Goal: Task Accomplishment & Management: Manage account settings

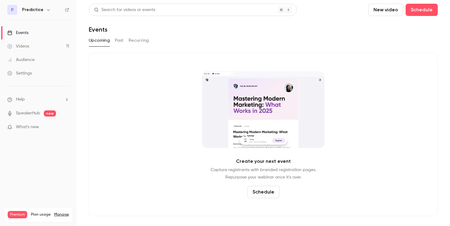
click at [45, 49] on link "Videos 11" at bounding box center [38, 46] width 77 height 13
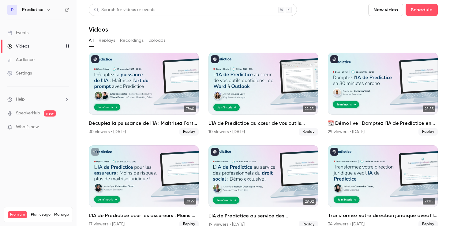
click at [45, 9] on button "button" at bounding box center [48, 9] width 7 height 7
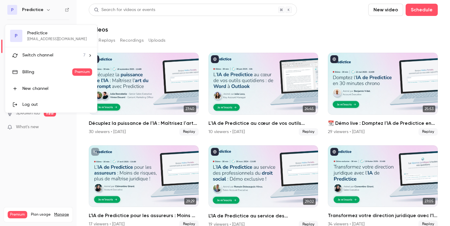
click at [44, 14] on div at bounding box center [225, 113] width 450 height 226
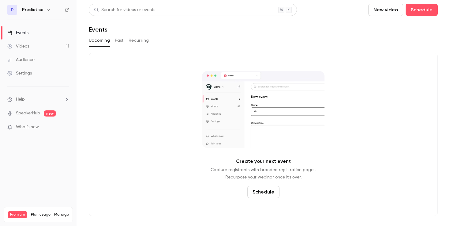
click at [45, 9] on button "button" at bounding box center [48, 9] width 7 height 7
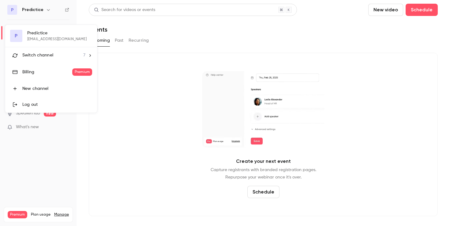
click at [62, 55] on div "Switch channel 7" at bounding box center [53, 55] width 63 height 6
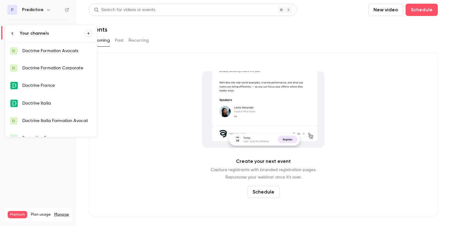
click at [55, 82] on link "Doctrine France" at bounding box center [51, 86] width 92 height 18
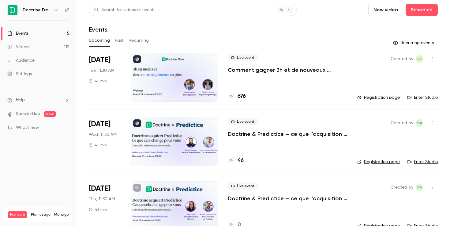
click at [199, 129] on div at bounding box center [174, 141] width 87 height 49
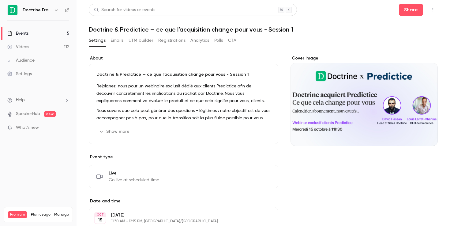
click at [358, 103] on div "Cover image" at bounding box center [364, 100] width 147 height 91
click at [0, 0] on input "Cover image" at bounding box center [0, 0] width 0 height 0
click at [382, 96] on div "Cover image" at bounding box center [364, 100] width 147 height 91
click at [0, 0] on input "Cover image" at bounding box center [0, 0] width 0 height 0
click at [391, 96] on div "Cover image" at bounding box center [364, 100] width 147 height 91
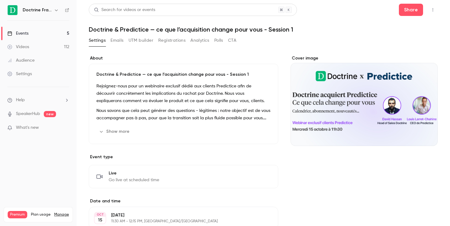
click at [0, 0] on input "Cover image" at bounding box center [0, 0] width 0 height 0
click at [340, 71] on div "Cover image" at bounding box center [364, 100] width 147 height 91
click at [0, 0] on input "Cover image" at bounding box center [0, 0] width 0 height 0
click at [114, 40] on button "Emails" at bounding box center [117, 41] width 13 height 10
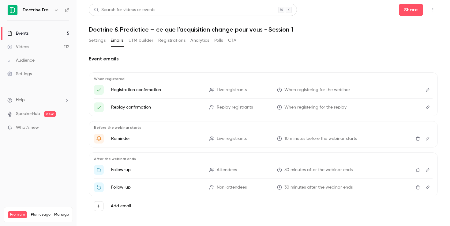
click at [136, 40] on button "UTM builder" at bounding box center [141, 41] width 25 height 10
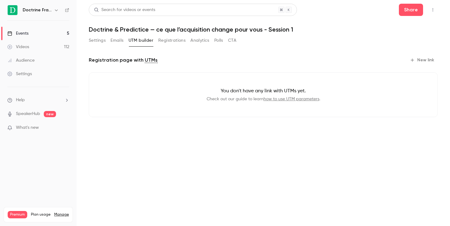
click at [168, 40] on button "Registrations" at bounding box center [171, 41] width 27 height 10
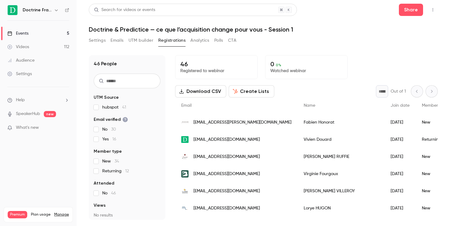
click at [198, 38] on button "Analytics" at bounding box center [200, 41] width 19 height 10
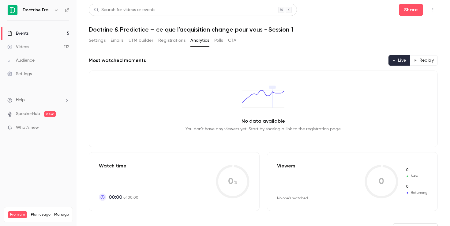
click at [218, 41] on button "Polls" at bounding box center [218, 41] width 9 height 10
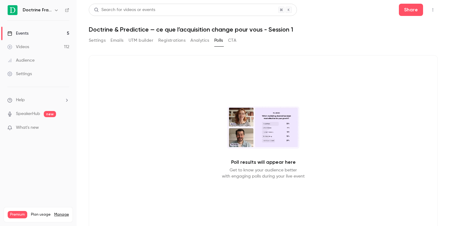
click at [236, 41] on button "CTA" at bounding box center [232, 41] width 8 height 10
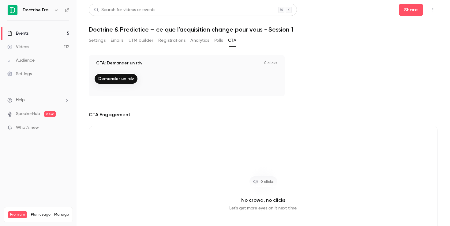
click at [117, 39] on button "Emails" at bounding box center [117, 41] width 13 height 10
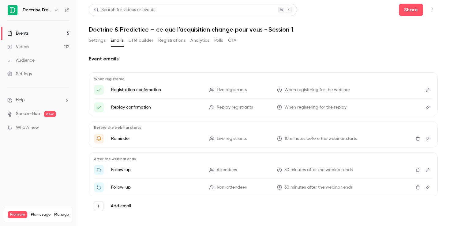
click at [99, 39] on button "Settings" at bounding box center [97, 41] width 17 height 10
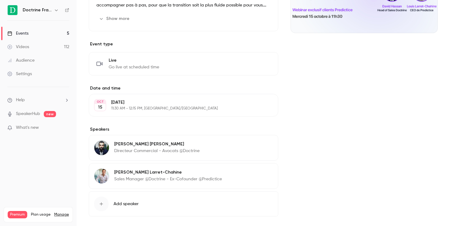
scroll to position [141, 0]
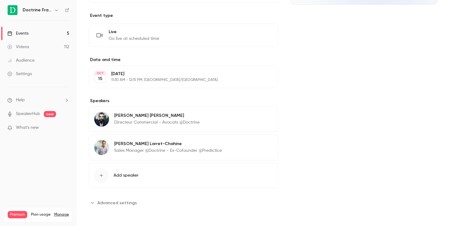
click at [262, 144] on button "Edit" at bounding box center [262, 145] width 22 height 10
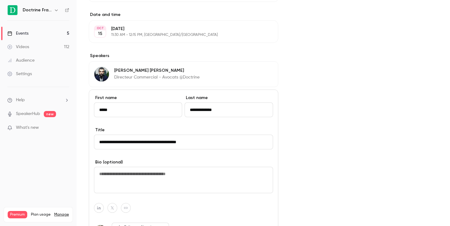
scroll to position [190, 0]
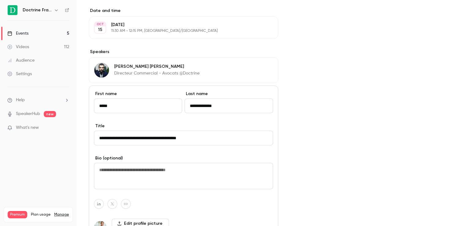
click at [161, 138] on input "**********" at bounding box center [183, 138] width 179 height 15
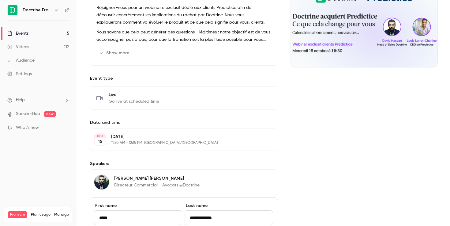
scroll to position [0, 0]
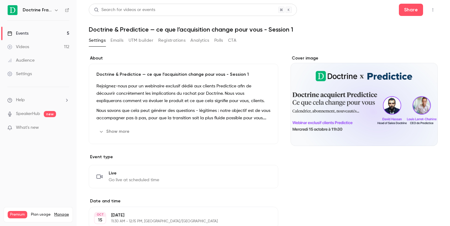
click at [349, 131] on div "Cover image" at bounding box center [364, 100] width 147 height 91
click at [0, 0] on input "Cover image" at bounding box center [0, 0] width 0 height 0
click at [122, 42] on button "Emails" at bounding box center [117, 41] width 13 height 10
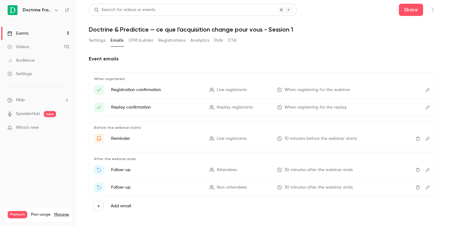
click at [141, 42] on button "UTM builder" at bounding box center [141, 41] width 25 height 10
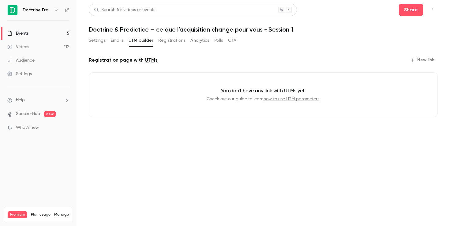
click at [176, 42] on button "Registrations" at bounding box center [171, 41] width 27 height 10
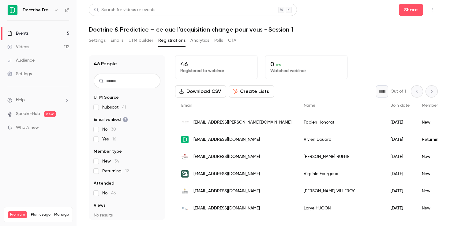
click at [204, 43] on button "Analytics" at bounding box center [200, 41] width 19 height 10
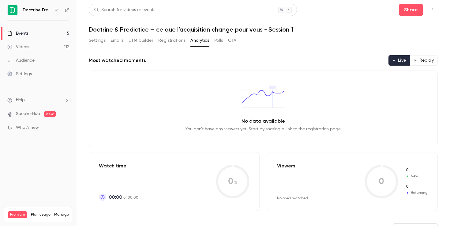
click at [224, 41] on div "Settings Emails UTM builder Registrations Analytics Polls CTA" at bounding box center [163, 41] width 148 height 10
click at [229, 40] on div "Settings Emails UTM builder Registrations Analytics Polls CTA" at bounding box center [163, 41] width 148 height 10
click at [96, 42] on button "Settings" at bounding box center [97, 41] width 17 height 10
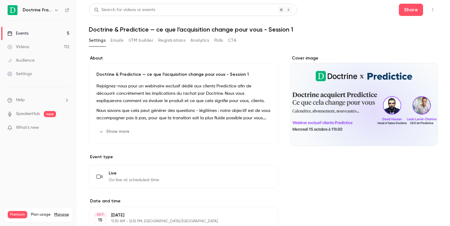
click at [393, 98] on div "Cover image" at bounding box center [364, 100] width 147 height 91
click at [0, 0] on input "Cover image" at bounding box center [0, 0] width 0 height 0
